Goal: Information Seeking & Learning: Compare options

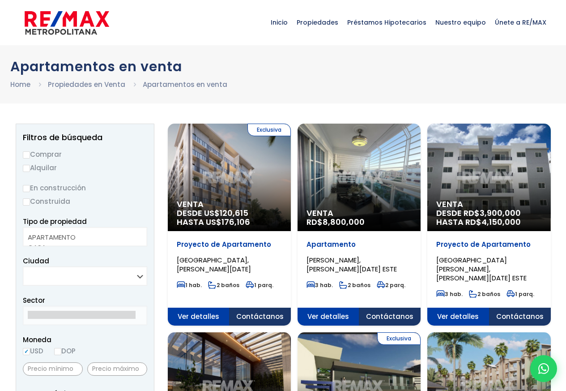
select select
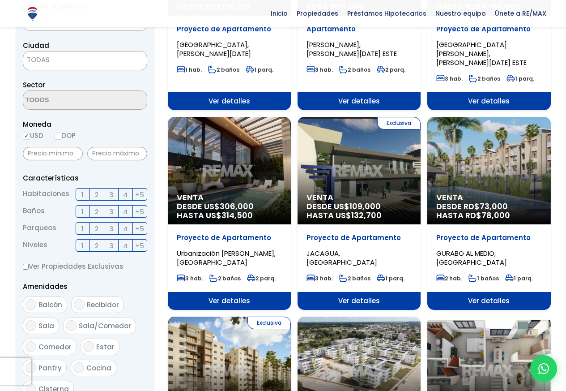
click at [54, 174] on p "Características" at bounding box center [85, 177] width 124 height 11
click at [27, 136] on input "USD" at bounding box center [26, 135] width 7 height 7
click at [46, 154] on input "text" at bounding box center [53, 153] width 60 height 13
click at [43, 136] on label "USD" at bounding box center [33, 135] width 21 height 11
click at [0, 0] on input "USD" at bounding box center [0, 0] width 0 height 0
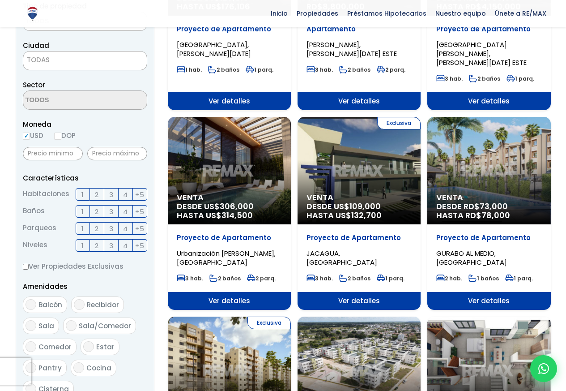
click at [20, 136] on aside "Filtros de búsqueda Comprar Alquilar En construcción Construida Tipo de propied…" at bounding box center [85, 212] width 139 height 609
click at [47, 136] on span "USD DOP" at bounding box center [49, 135] width 53 height 9
click at [56, 136] on input "DOP" at bounding box center [57, 135] width 7 height 7
radio input "true"
click at [117, 155] on input "text" at bounding box center [117, 153] width 60 height 13
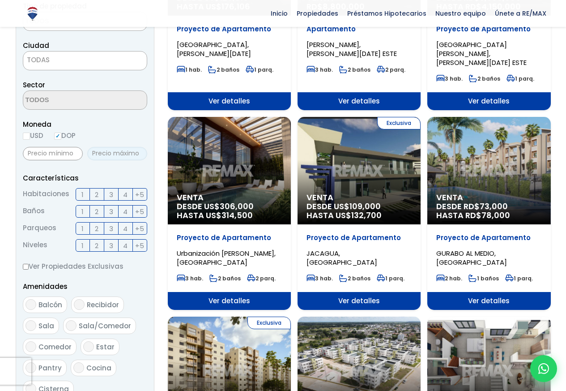
paste input "8500000"
type input "8,500,000"
click at [45, 156] on input "text" at bounding box center [53, 153] width 60 height 13
paste input "0"
type input "0"
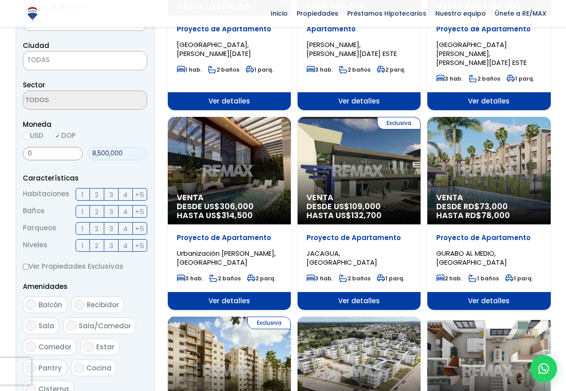
paste input "500"
type input "8,500,000"
click at [88, 194] on label "1" at bounding box center [83, 194] width 14 height 13
click at [0, 0] on input "1" at bounding box center [0, 0] width 0 height 0
click at [102, 194] on label "2" at bounding box center [97, 194] width 14 height 13
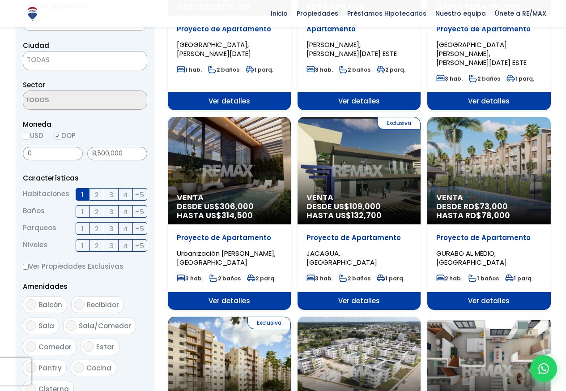
click at [0, 0] on input "2" at bounding box center [0, 0] width 0 height 0
click at [90, 212] on label "2" at bounding box center [97, 211] width 14 height 13
click at [0, 0] on input "2" at bounding box center [0, 0] width 0 height 0
click at [86, 247] on label "1" at bounding box center [83, 245] width 14 height 13
click at [0, 0] on input "1" at bounding box center [0, 0] width 0 height 0
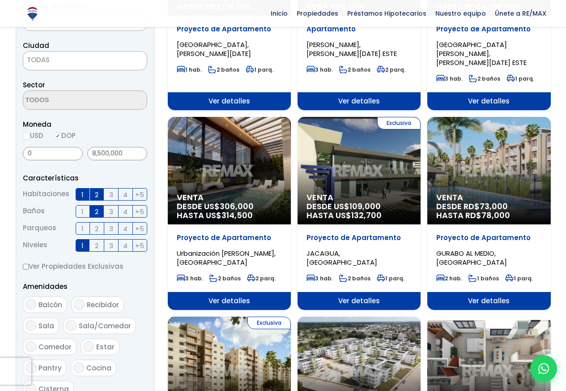
click at [102, 247] on label "2" at bounding box center [97, 245] width 14 height 13
click at [0, 0] on input "2" at bounding box center [0, 0] width 0 height 0
click at [92, 194] on label "2" at bounding box center [97, 194] width 14 height 13
click at [0, 0] on input "2" at bounding box center [0, 0] width 0 height 0
click at [105, 194] on label "3" at bounding box center [111, 194] width 14 height 13
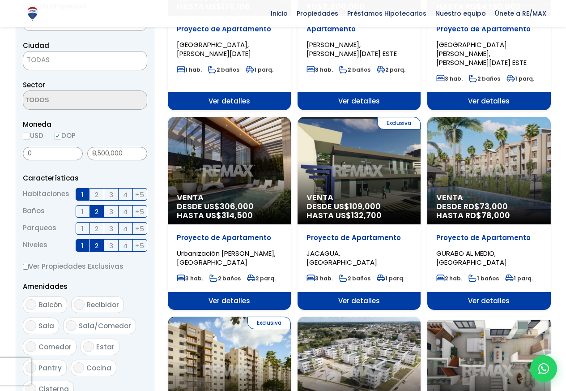
click at [0, 0] on input "3" at bounding box center [0, 0] width 0 height 0
click at [97, 212] on span "2" at bounding box center [97, 211] width 4 height 11
click at [0, 0] on input "2" at bounding box center [0, 0] width 0 height 0
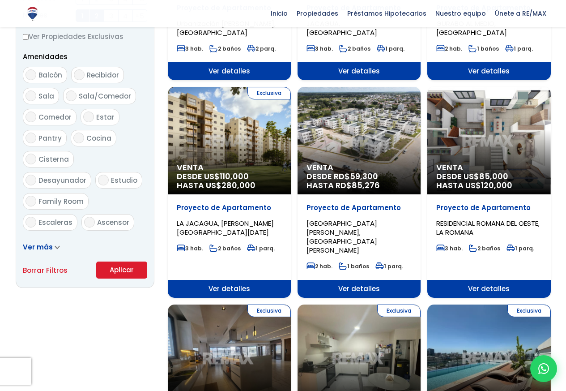
scroll to position [483, 0]
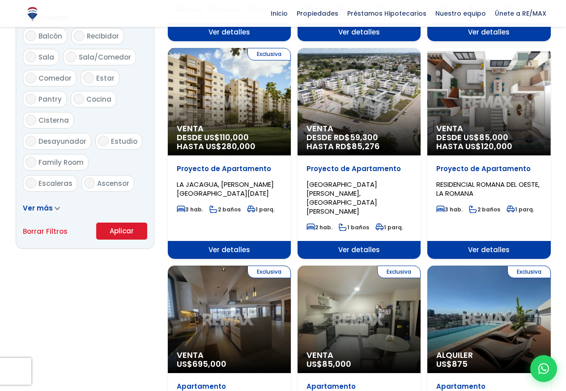
click at [43, 44] on label "Balcón" at bounding box center [45, 36] width 44 height 17
click at [36, 41] on input "Balcón" at bounding box center [31, 35] width 11 height 11
checkbox input "true"
click at [99, 175] on label "Ascensor" at bounding box center [107, 183] width 53 height 17
click at [95, 178] on input "Ascensor" at bounding box center [89, 183] width 11 height 11
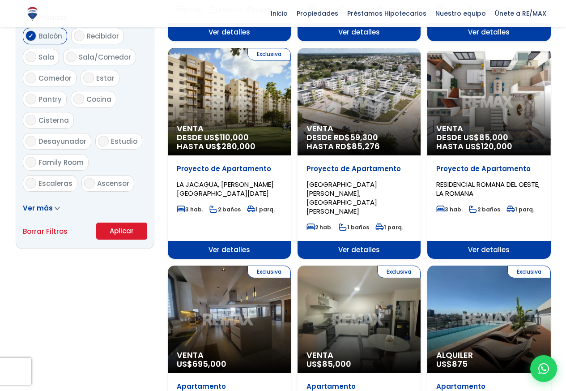
checkbox input "true"
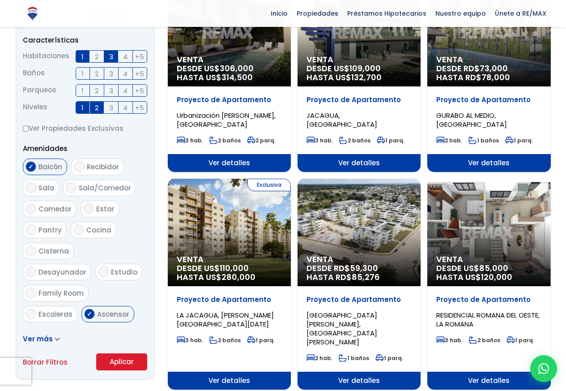
scroll to position [619, 0]
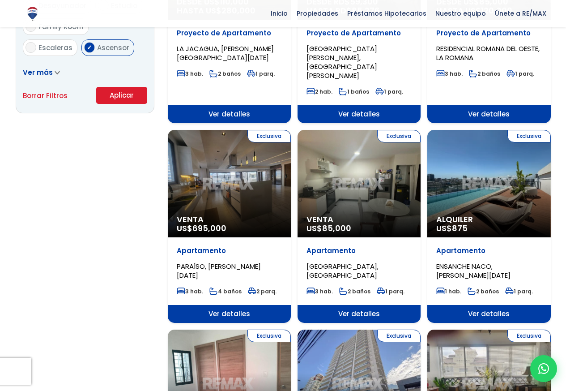
click at [119, 97] on button "Aplicar" at bounding box center [121, 95] width 51 height 17
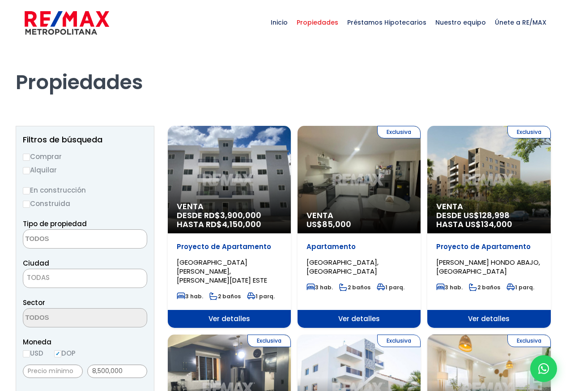
select select
